Goal: Task Accomplishment & Management: Manage account settings

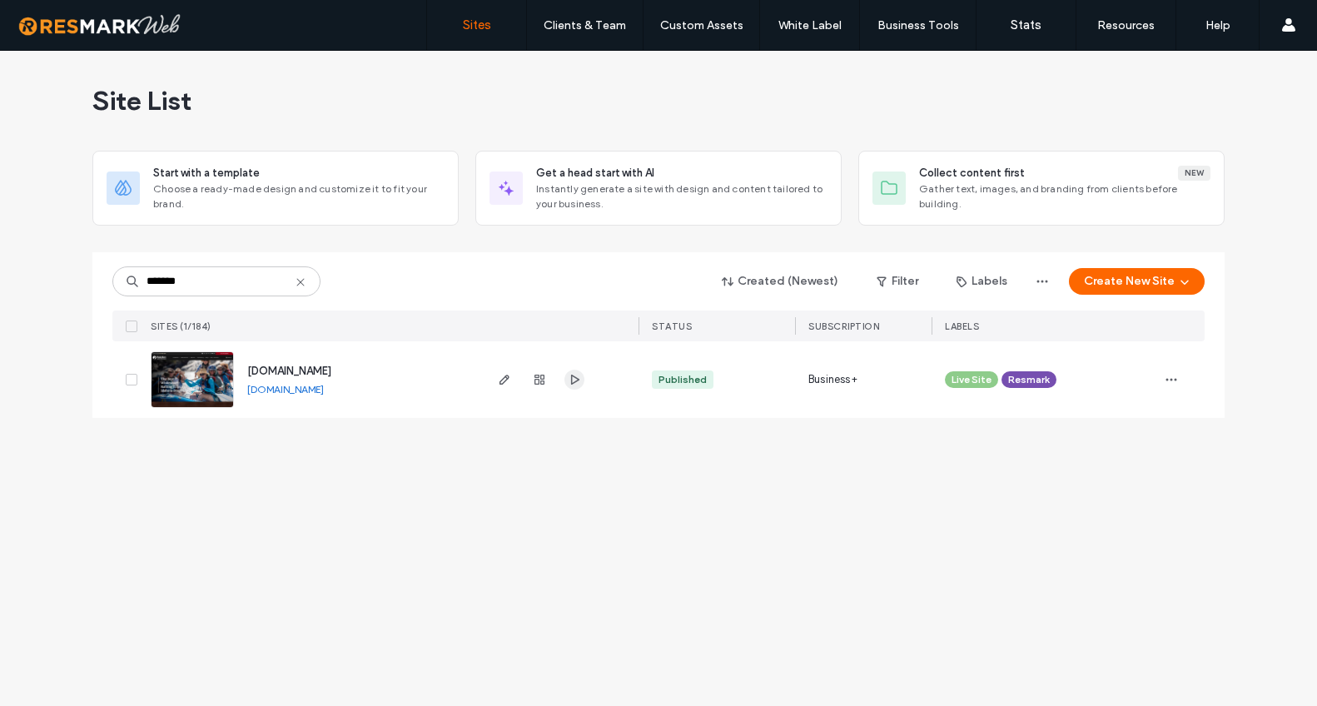
type input "*******"
click at [574, 378] on icon "button" at bounding box center [574, 379] width 13 height 13
click at [331, 372] on span "[DOMAIN_NAME]" at bounding box center [289, 371] width 84 height 12
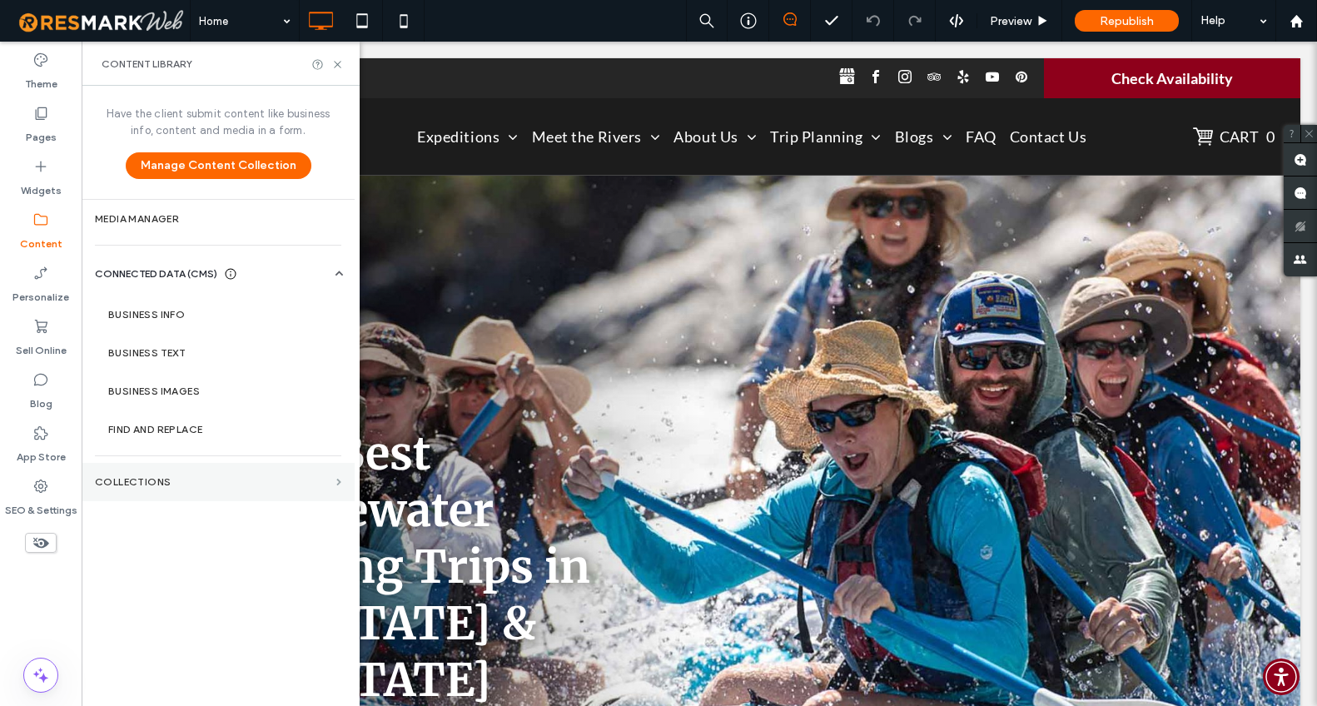
click at [337, 483] on span at bounding box center [338, 482] width 5 height 7
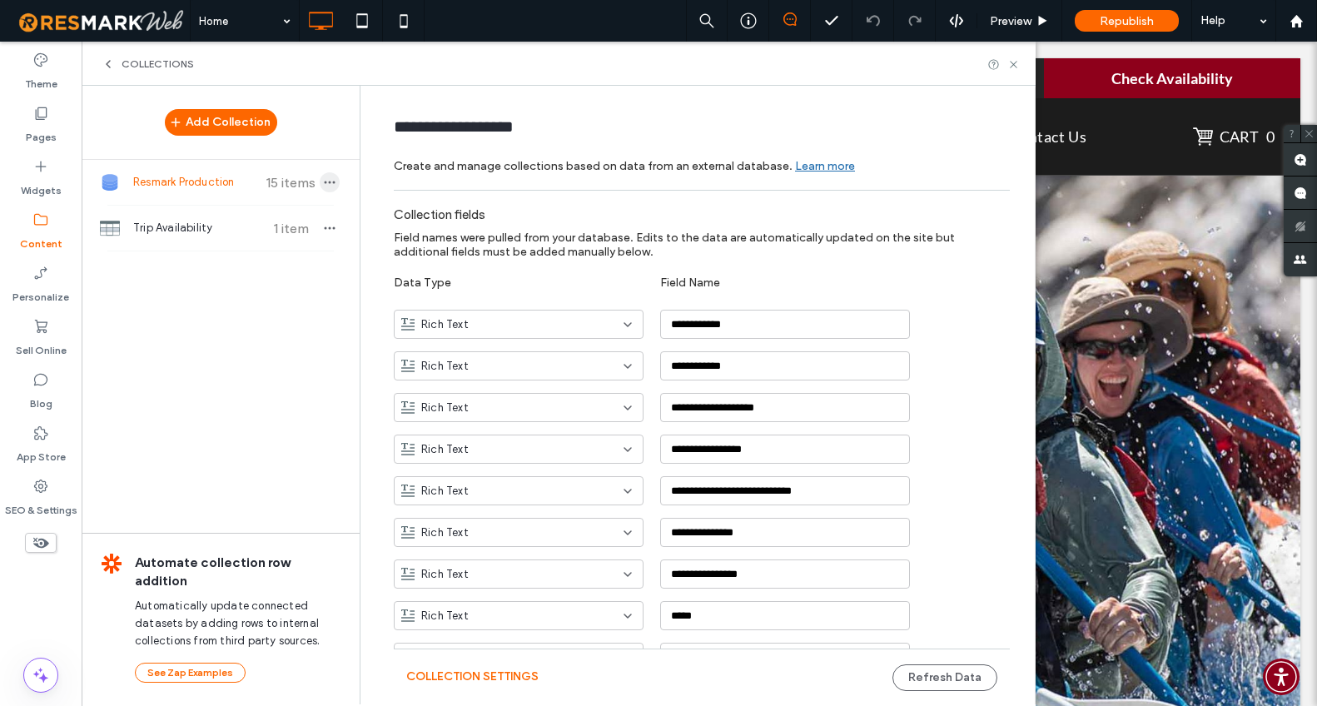
click at [323, 181] on icon "button" at bounding box center [329, 182] width 13 height 13
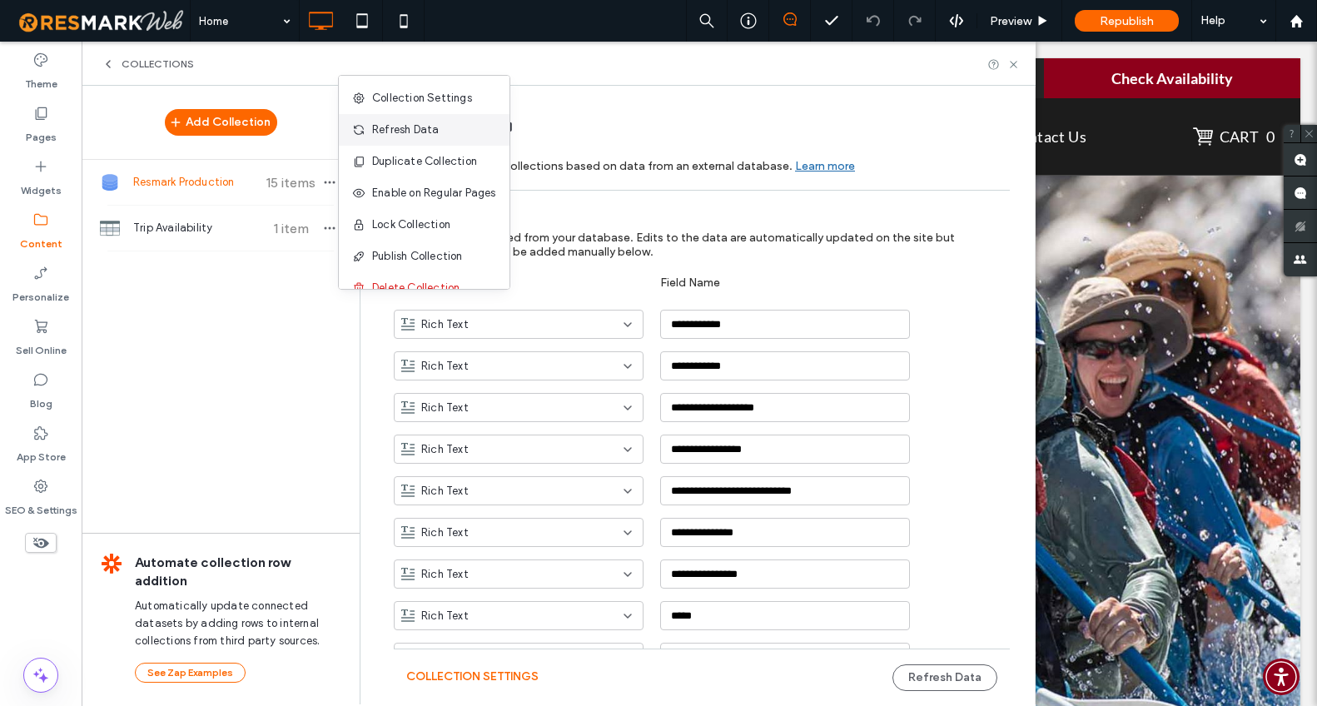
click at [421, 124] on span "Refresh Data" at bounding box center [405, 130] width 67 height 17
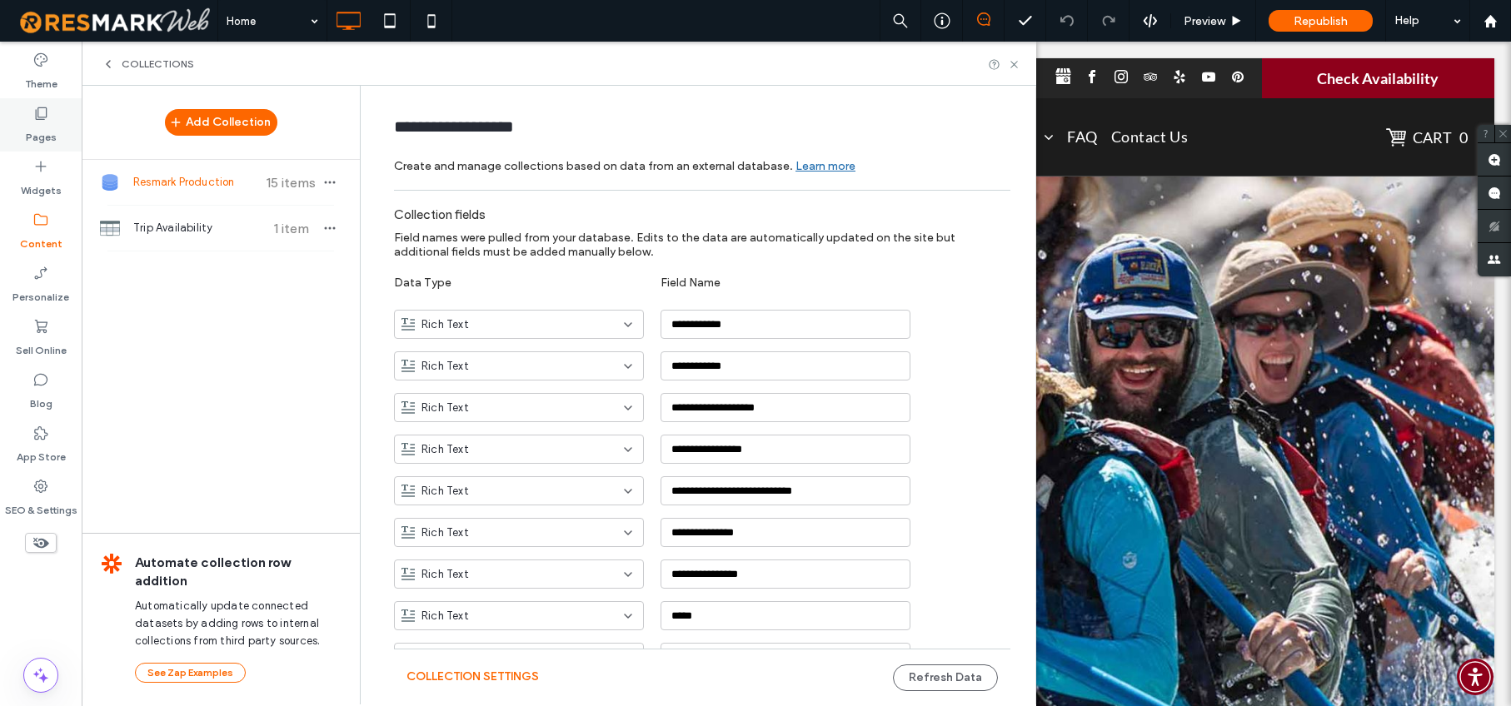
click at [43, 127] on label "Pages" at bounding box center [41, 133] width 31 height 23
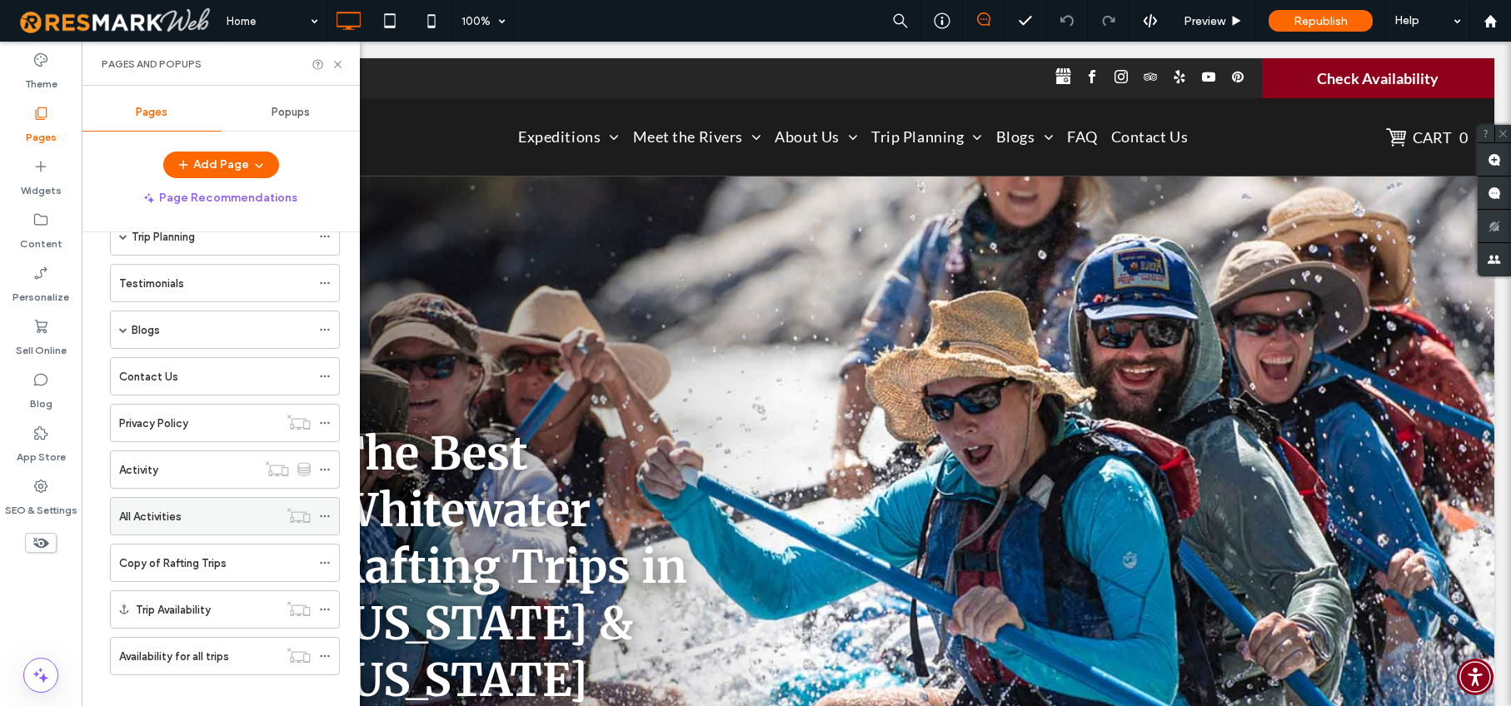
scroll to position [249, 0]
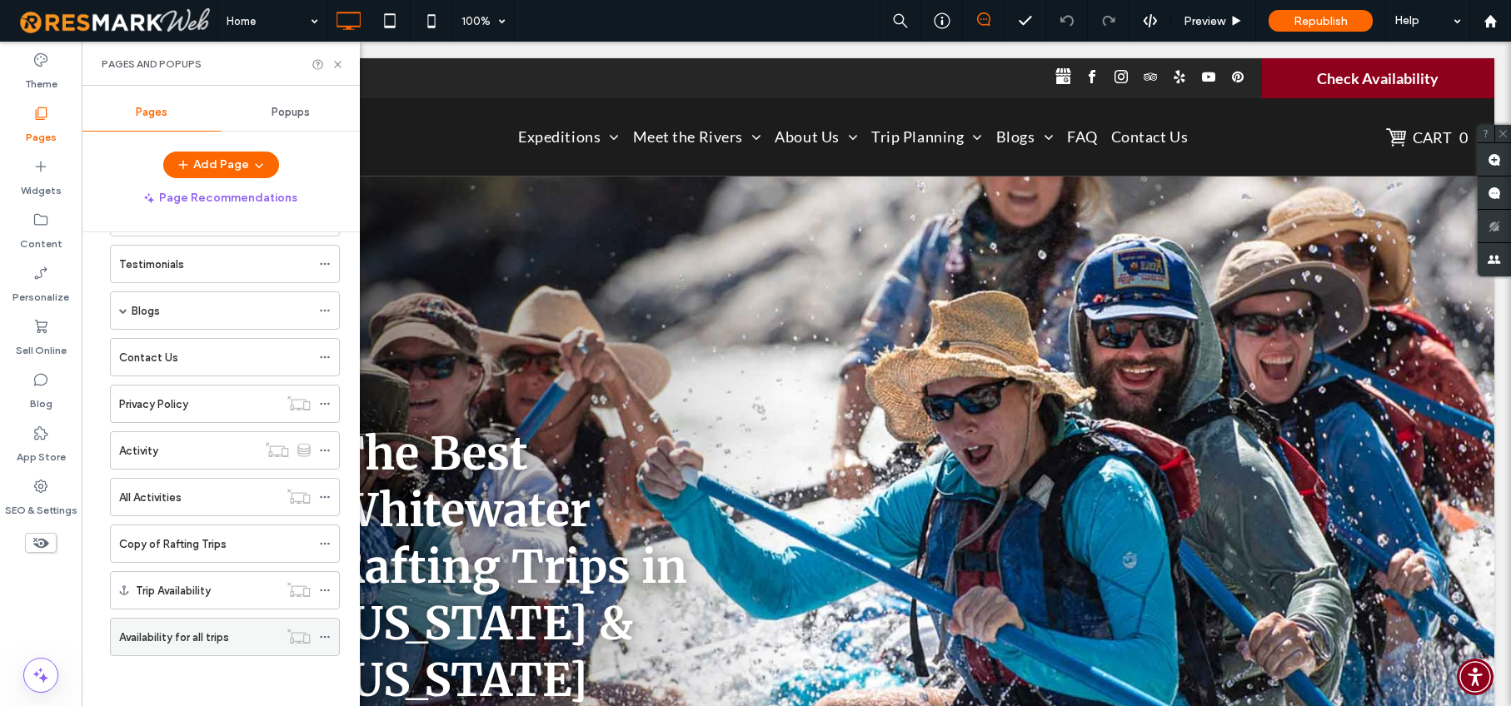
click at [140, 625] on div "Availability for all trips" at bounding box center [198, 637] width 159 height 37
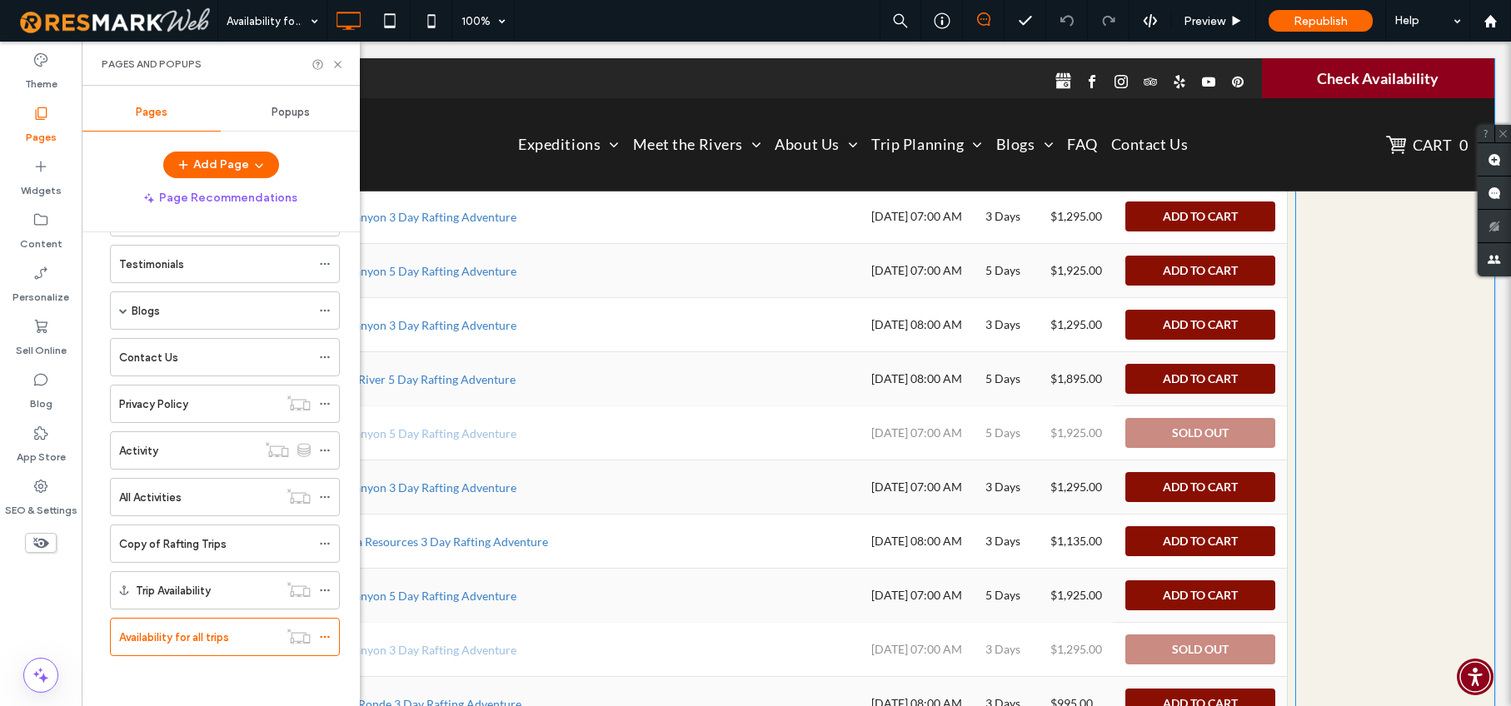
scroll to position [899, 0]
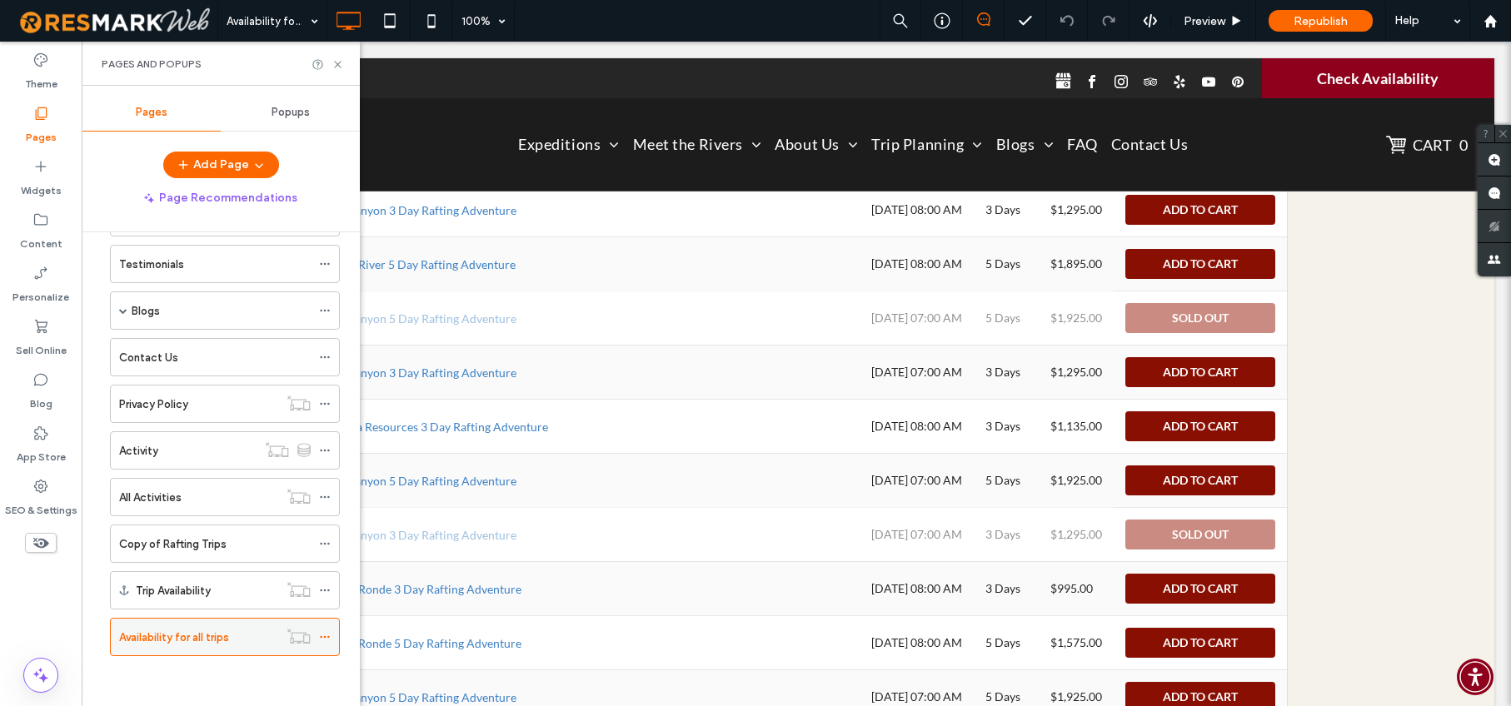
click at [327, 634] on icon at bounding box center [325, 637] width 12 height 12
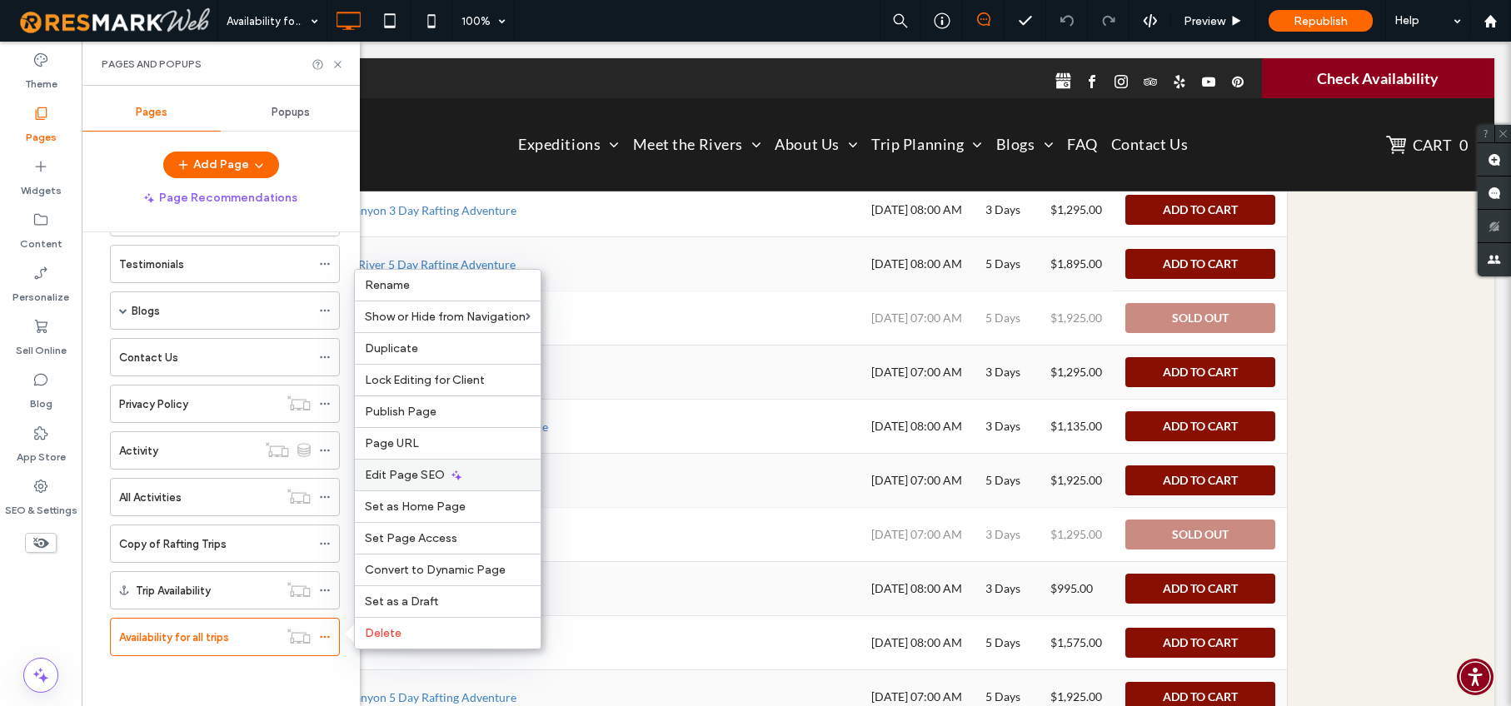
click at [384, 482] on div "Edit Page SEO" at bounding box center [448, 475] width 186 height 32
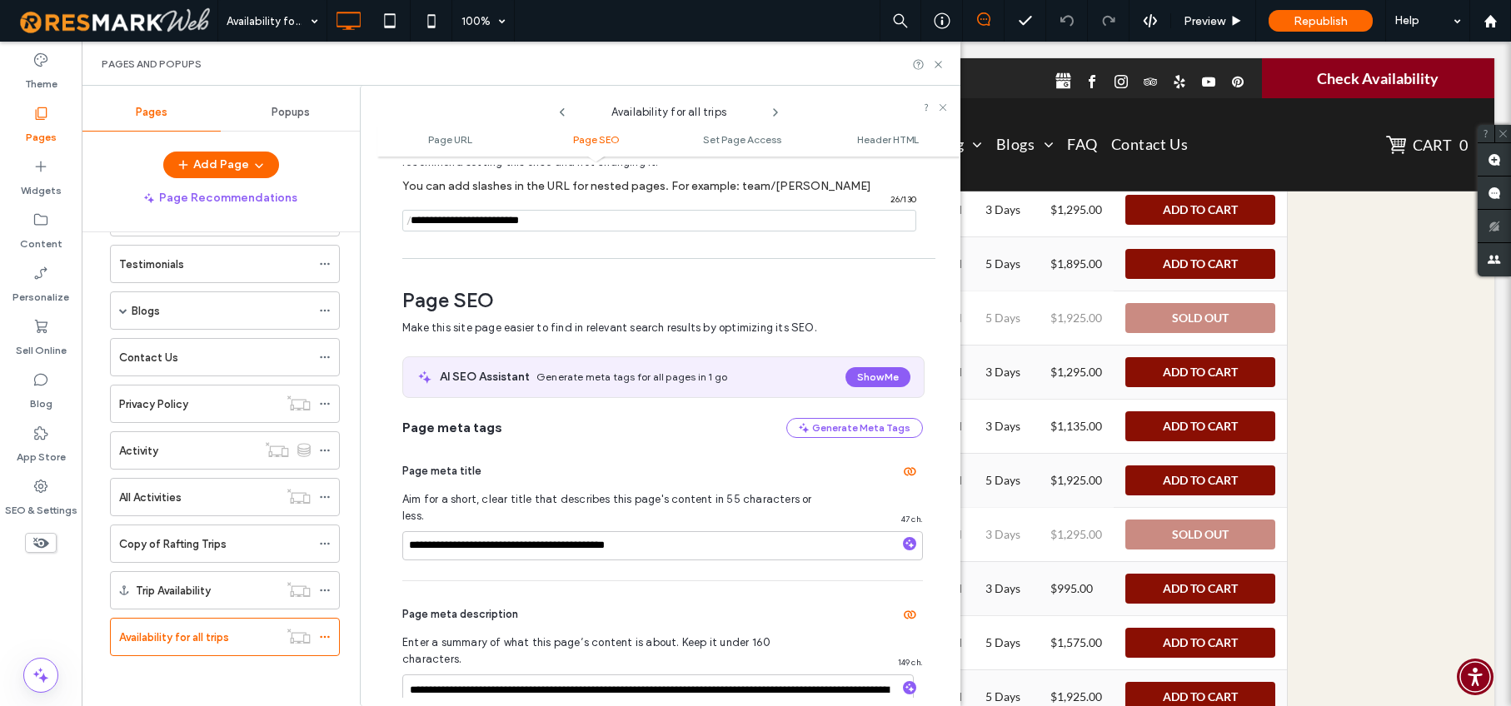
scroll to position [229, 0]
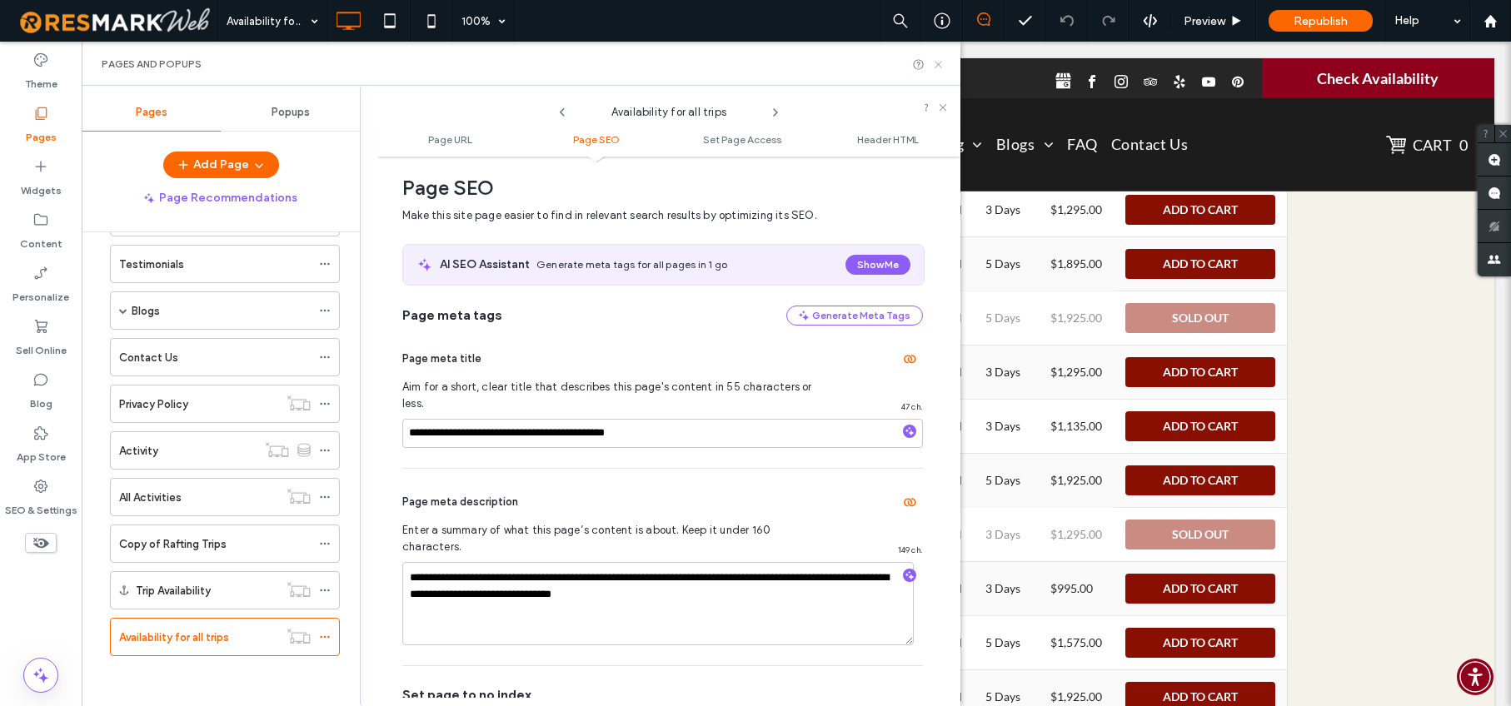
click at [936, 61] on icon at bounding box center [938, 64] width 12 height 12
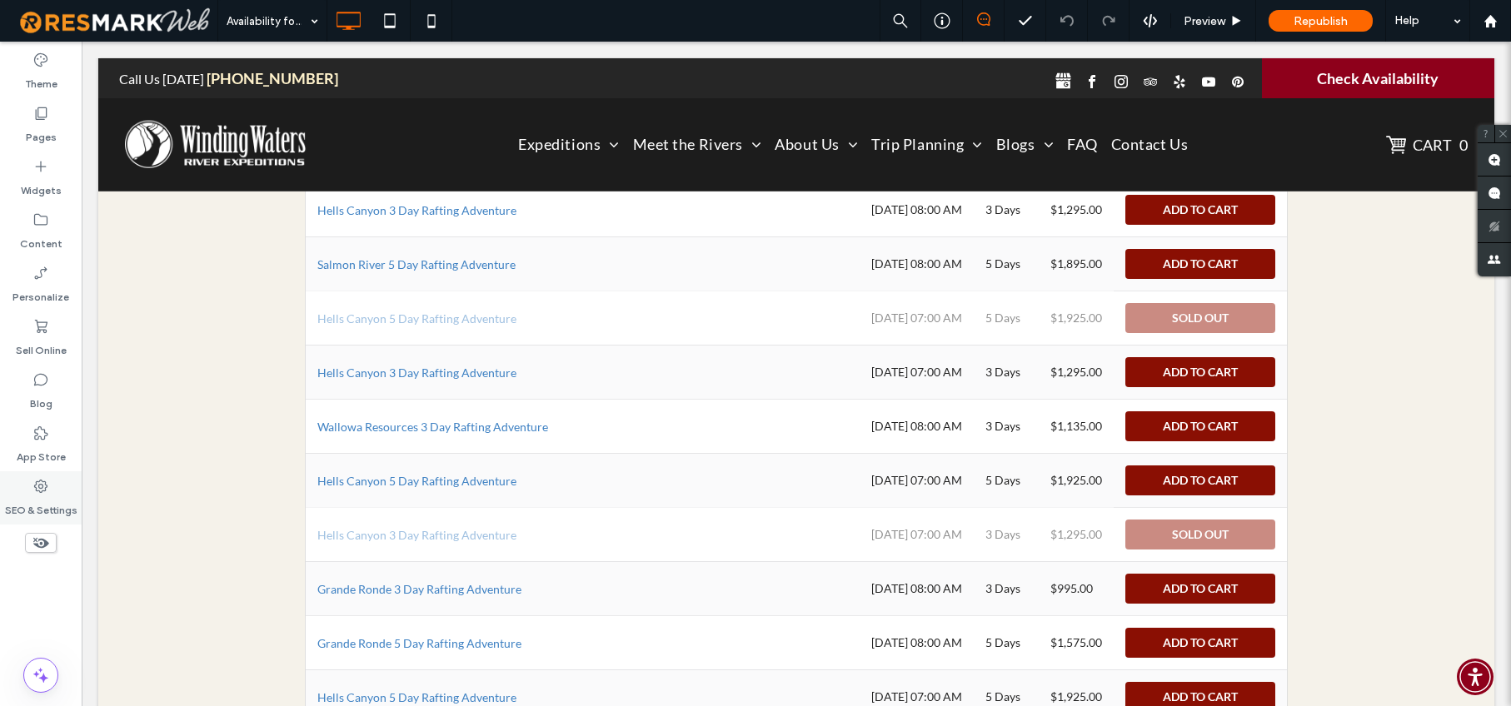
click at [39, 495] on label "SEO & Settings" at bounding box center [41, 506] width 72 height 23
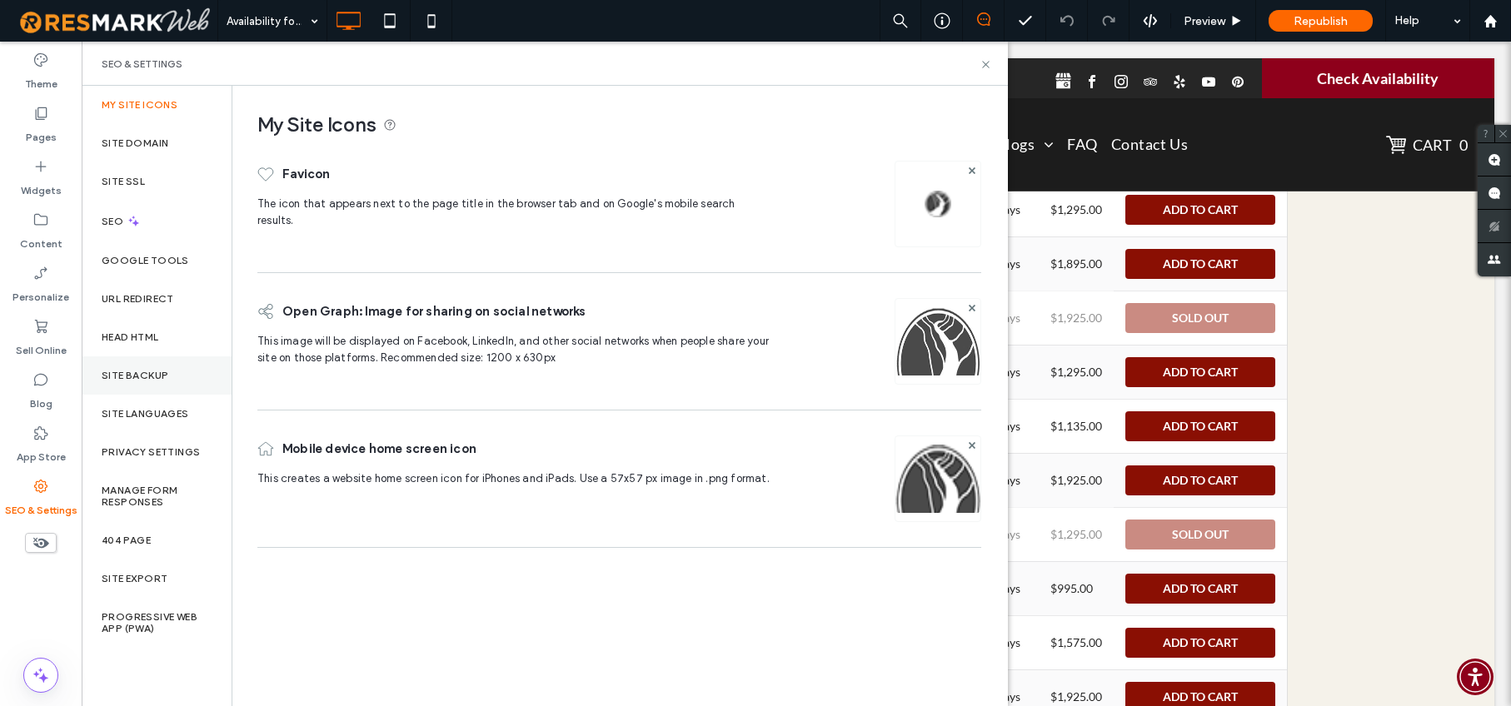
click at [121, 378] on label "Site Backup" at bounding box center [135, 376] width 67 height 12
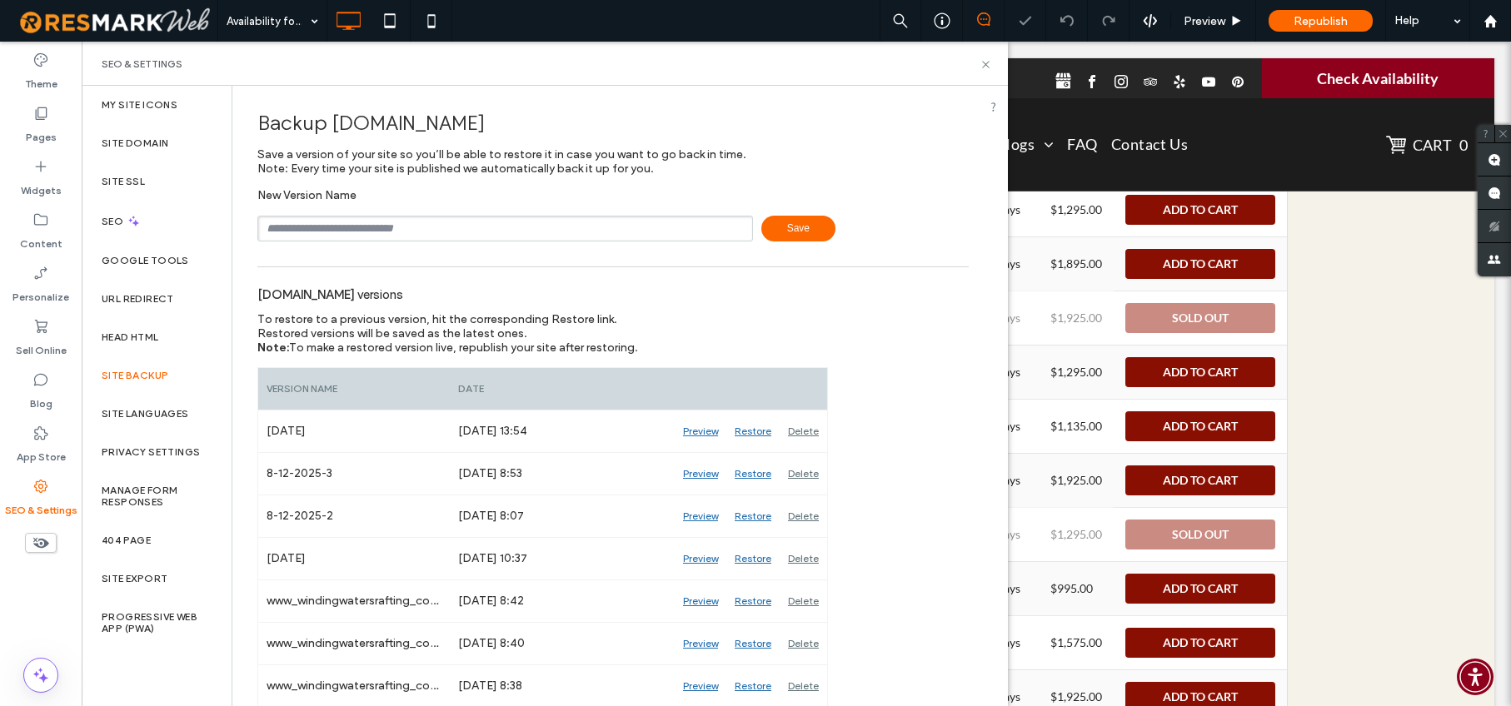
click at [388, 227] on input "text" at bounding box center [504, 229] width 495 height 26
type input "**********"
click at [793, 226] on span "Save" at bounding box center [798, 229] width 74 height 26
click at [983, 64] on icon at bounding box center [985, 64] width 12 height 12
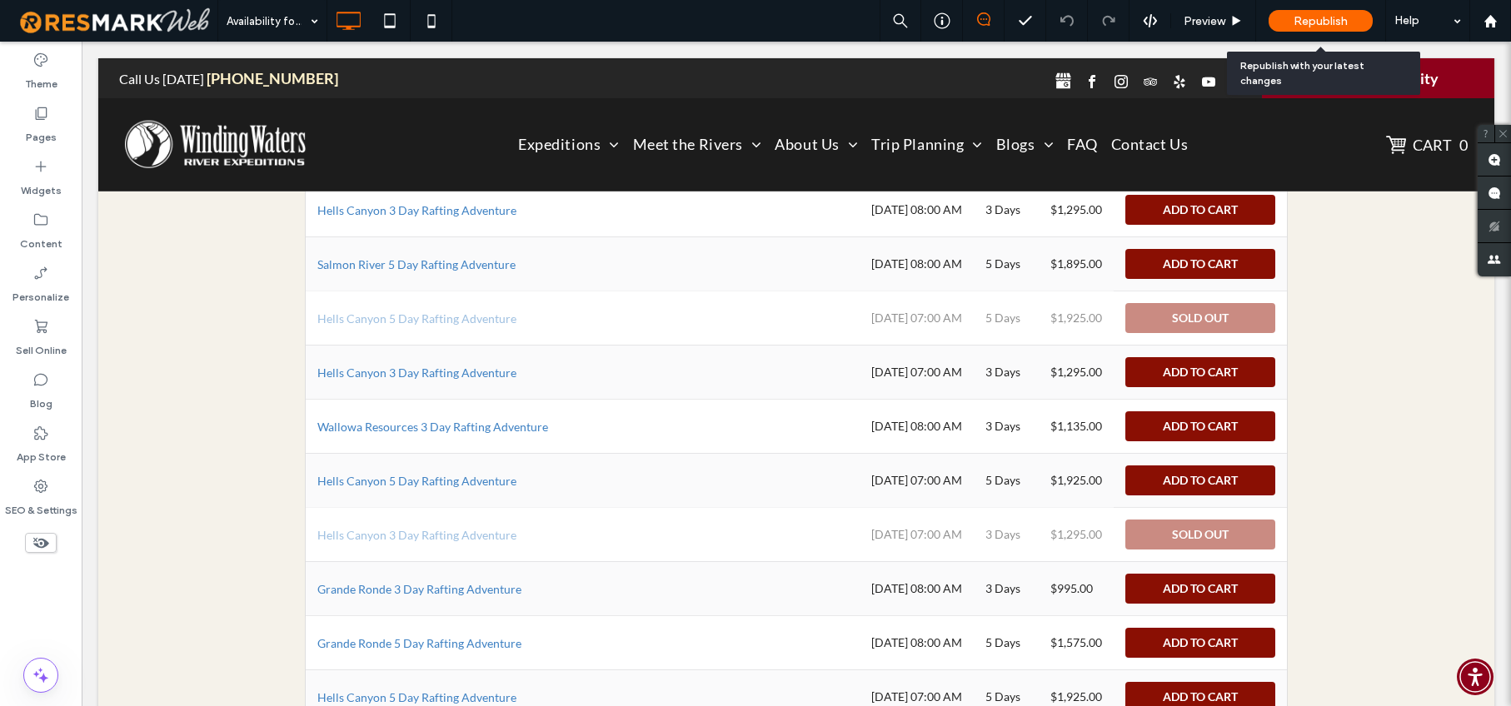
click at [1317, 22] on span "Republish" at bounding box center [1320, 21] width 54 height 14
